Goal: Task Accomplishment & Management: Manage account settings

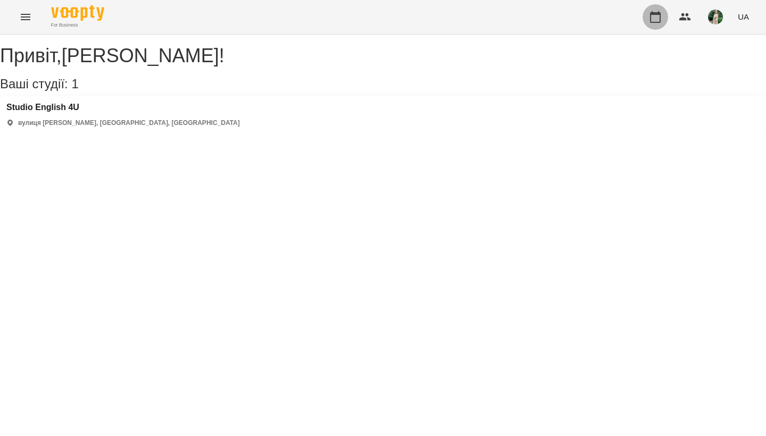
click at [658, 14] on icon "button" at bounding box center [655, 17] width 11 height 12
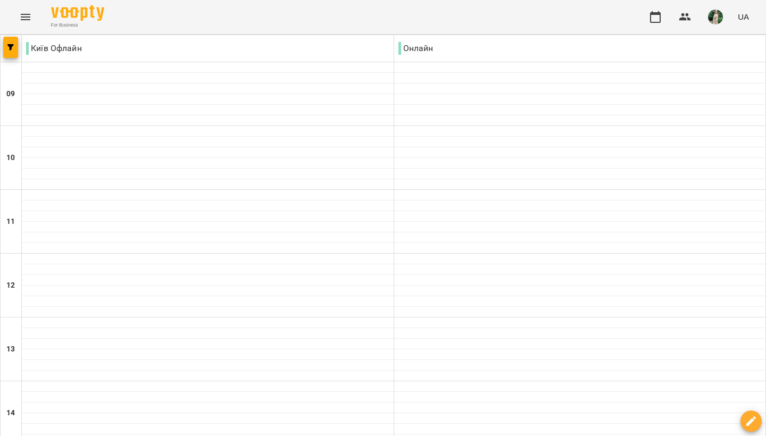
scroll to position [462, 0]
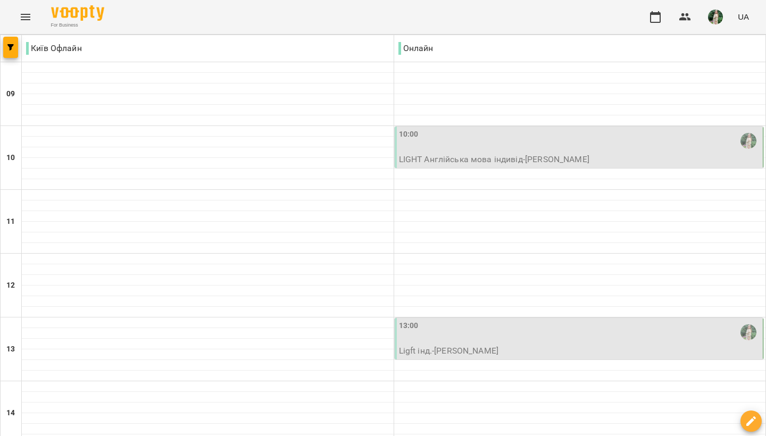
scroll to position [44, 0]
click at [554, 153] on p "LIGHT Англійська мова індивід - [PERSON_NAME]" at bounding box center [580, 159] width 362 height 13
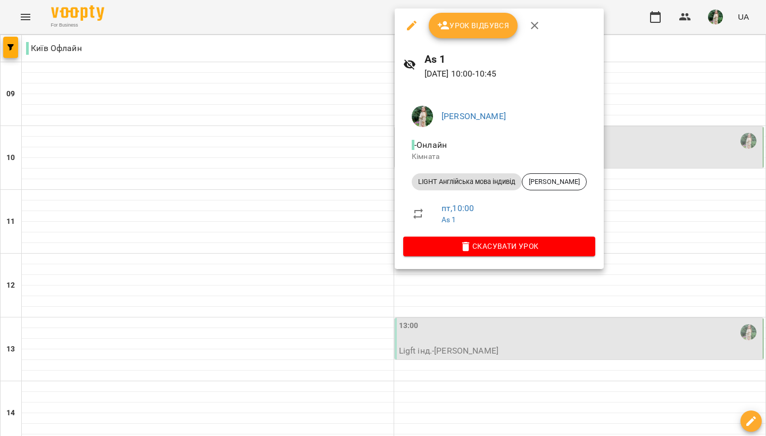
click at [414, 24] on icon "button" at bounding box center [412, 26] width 10 height 10
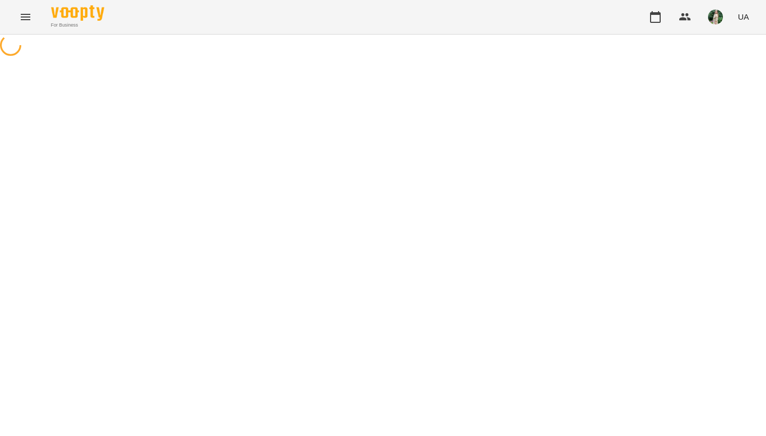
select select "**********"
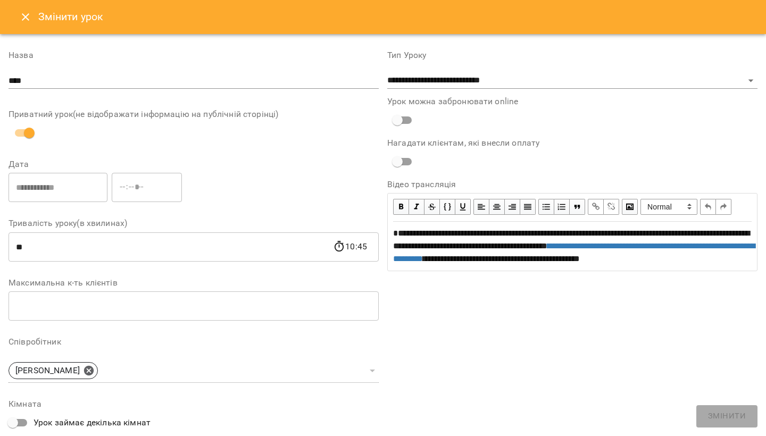
click at [23, 12] on icon "Close" at bounding box center [25, 17] width 13 height 13
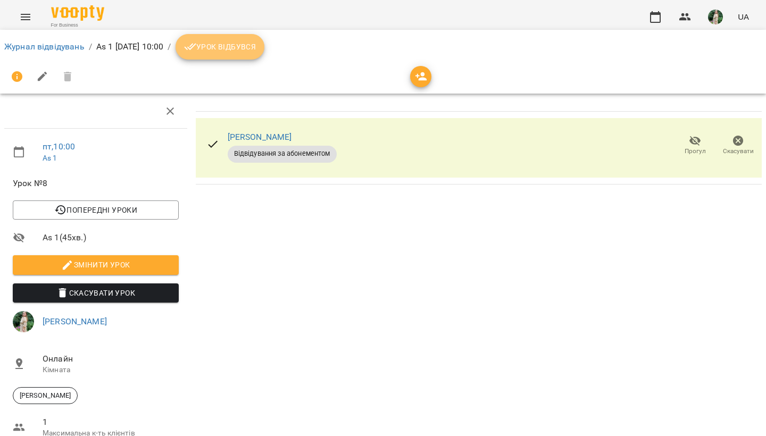
click at [256, 51] on span "Урок відбувся" at bounding box center [220, 46] width 72 height 13
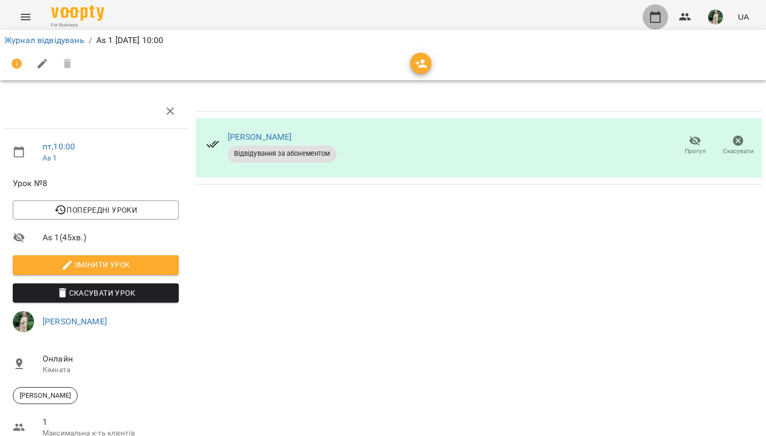
click at [650, 18] on icon "button" at bounding box center [655, 17] width 13 height 13
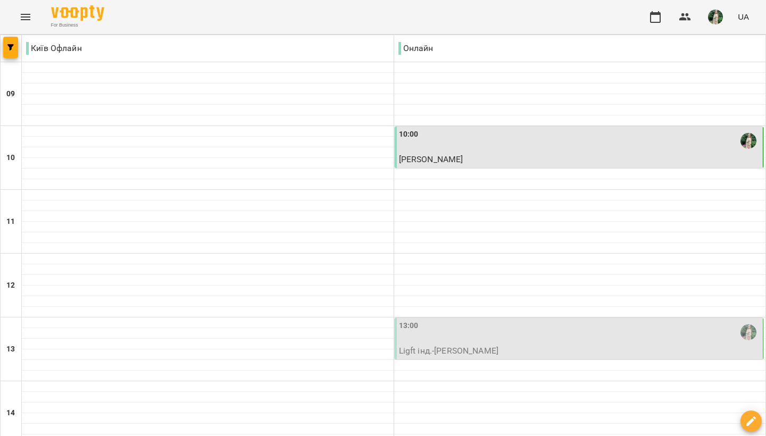
scroll to position [394, 0]
